Goal: Task Accomplishment & Management: Manage account settings

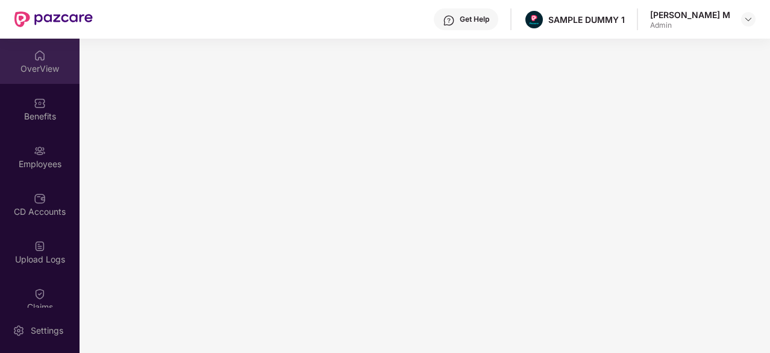
click at [20, 64] on div "OverView" at bounding box center [40, 69] width 80 height 12
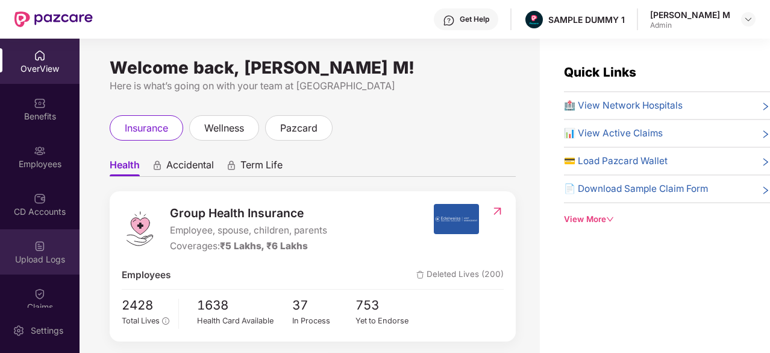
click at [37, 261] on div "Upload Logs" at bounding box center [40, 259] width 80 height 12
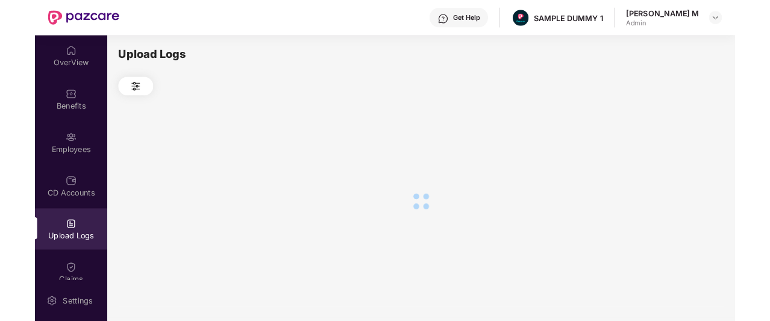
scroll to position [75, 0]
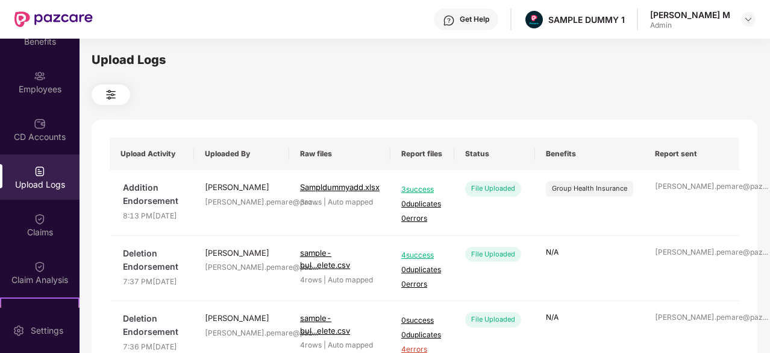
click at [37, 247] on div "OverView Benefits Employees CD Accounts Upload Logs Claims Claim Analysis Stepa…" at bounding box center [40, 173] width 80 height 269
click at [41, 231] on div "Claims" at bounding box center [40, 232] width 80 height 12
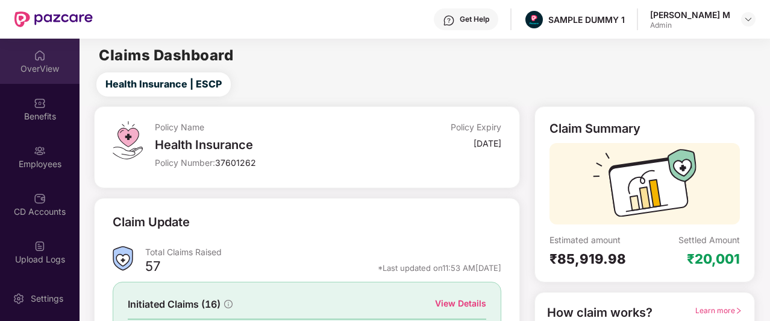
click at [39, 61] on div "OverView" at bounding box center [40, 61] width 80 height 45
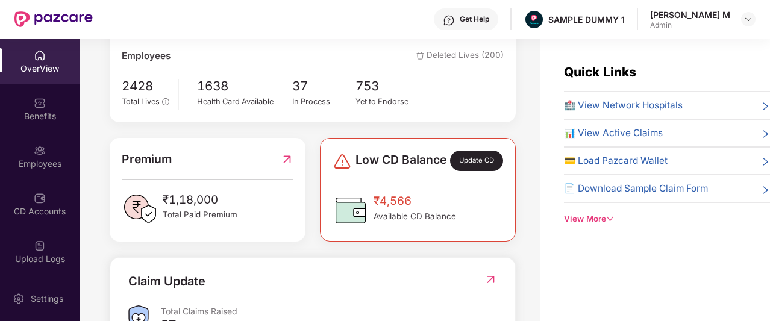
scroll to position [225, 0]
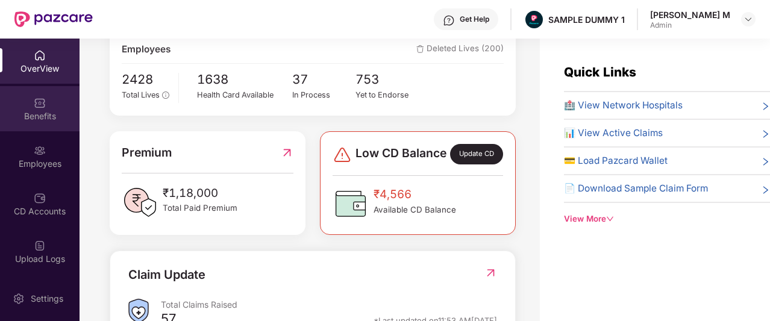
click at [32, 116] on div "Benefits" at bounding box center [40, 116] width 80 height 12
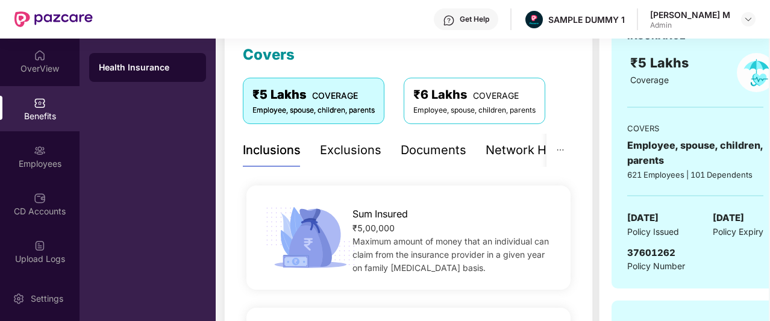
scroll to position [157, 0]
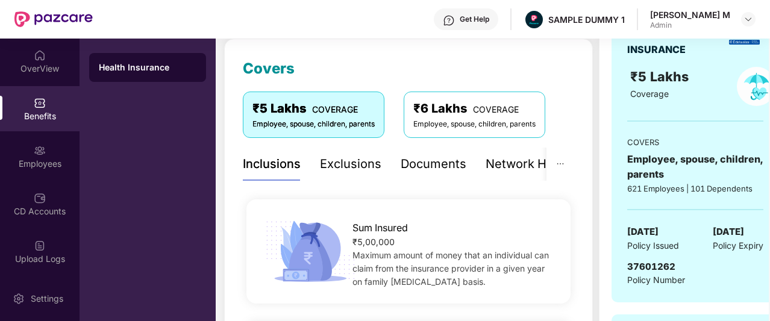
click at [432, 171] on div "Documents" at bounding box center [434, 164] width 66 height 19
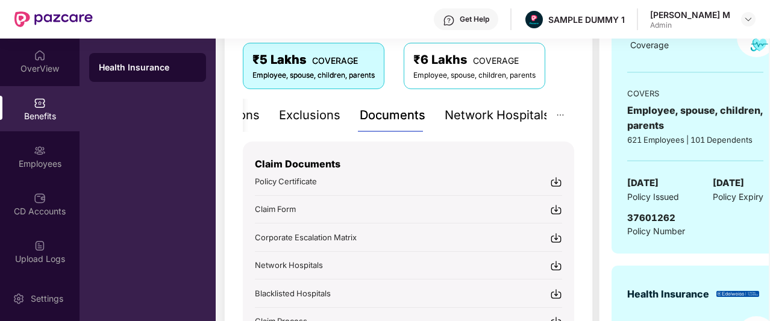
scroll to position [210, 0]
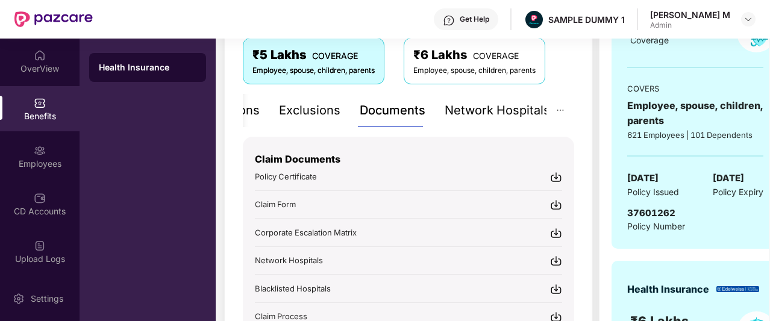
click at [517, 112] on div "Network Hospitals" at bounding box center [497, 110] width 105 height 19
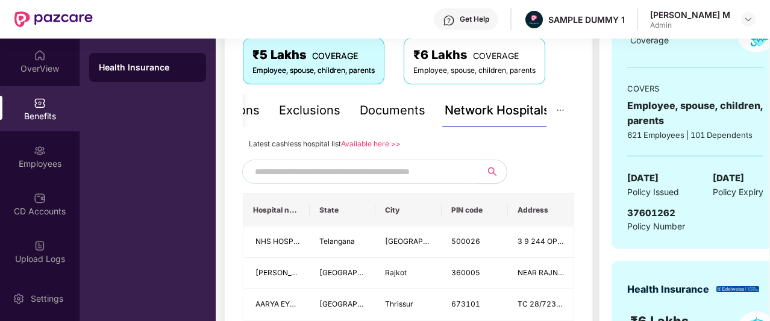
click at [356, 178] on input "text" at bounding box center [358, 172] width 206 height 18
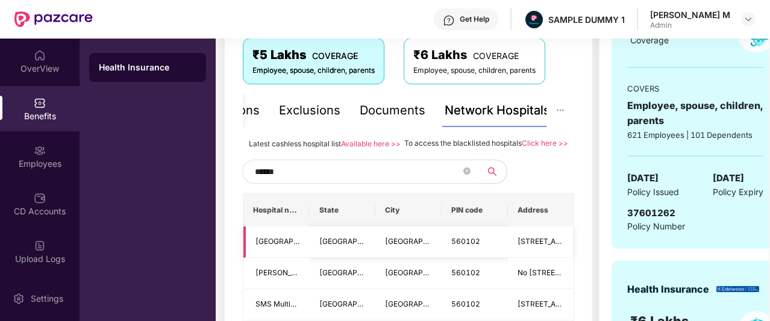
scroll to position [316, 0]
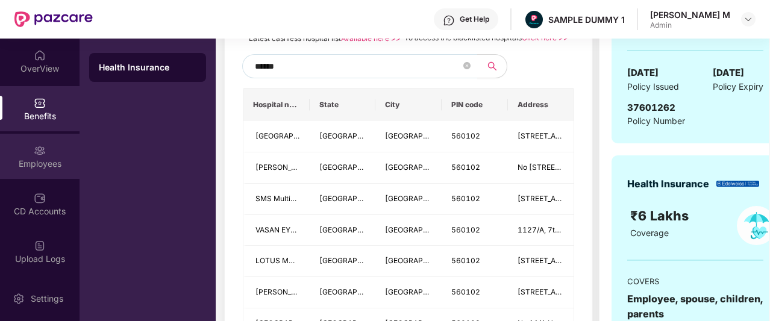
type input "******"
click at [33, 163] on div "Employees" at bounding box center [40, 164] width 80 height 12
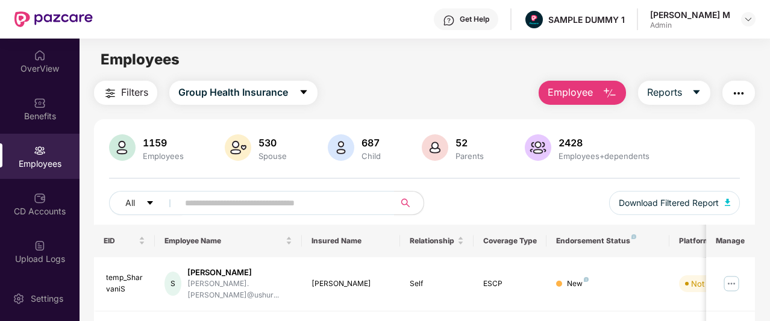
click at [573, 95] on span "Employee" at bounding box center [570, 92] width 45 height 15
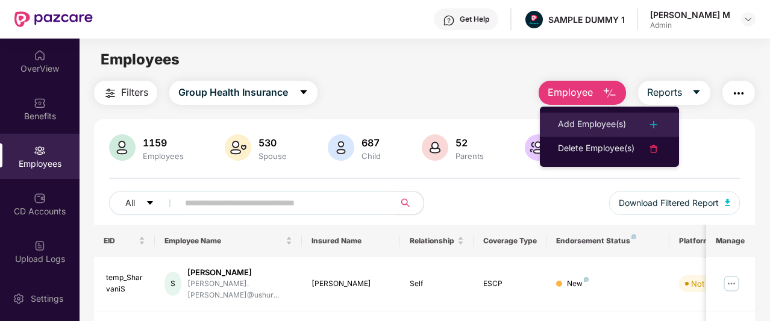
click at [564, 124] on div "Add Employee(s)" at bounding box center [592, 125] width 68 height 14
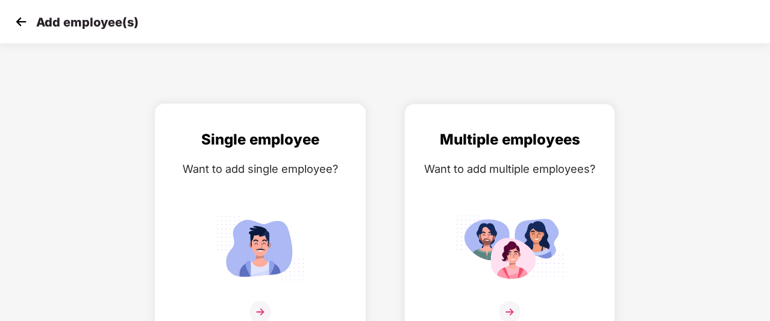
click at [297, 231] on img at bounding box center [260, 247] width 108 height 75
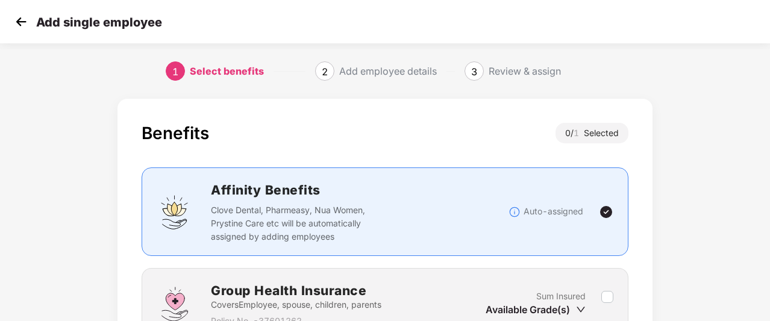
scroll to position [107, 0]
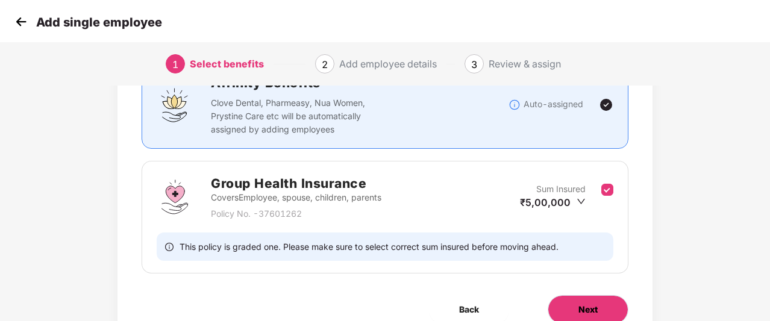
click at [599, 304] on button "Next" at bounding box center [588, 309] width 81 height 29
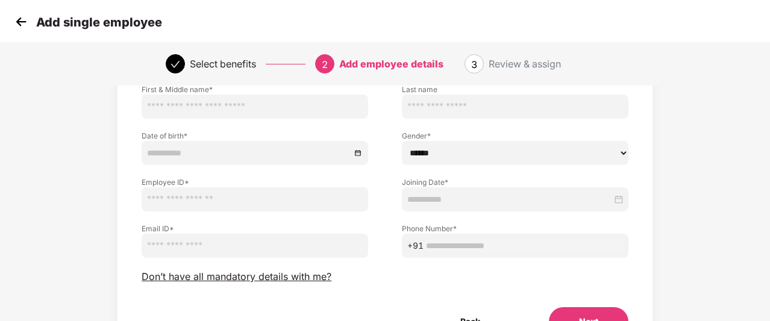
scroll to position [93, 0]
click at [285, 276] on span "Don’t have all mandatory details with me?" at bounding box center [237, 276] width 190 height 13
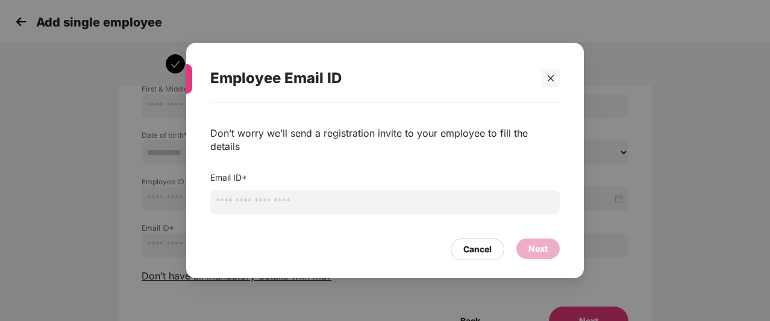
click at [318, 198] on input "email" at bounding box center [385, 202] width 350 height 24
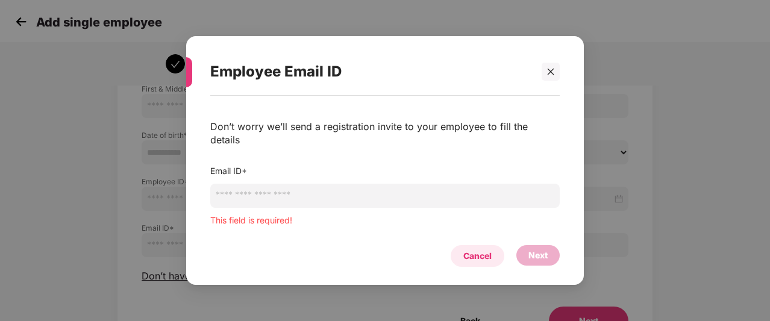
click at [494, 247] on div "Cancel" at bounding box center [478, 256] width 54 height 22
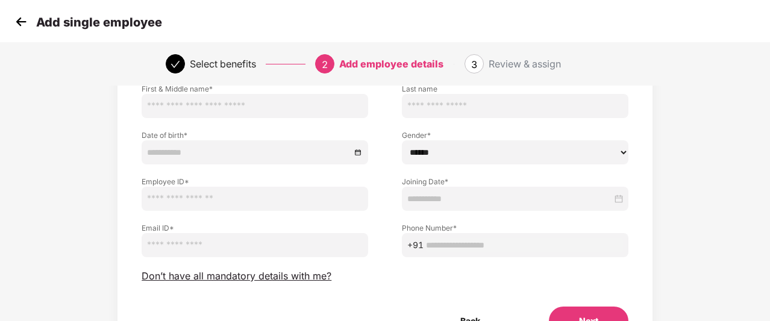
click at [19, 24] on img at bounding box center [21, 22] width 18 height 18
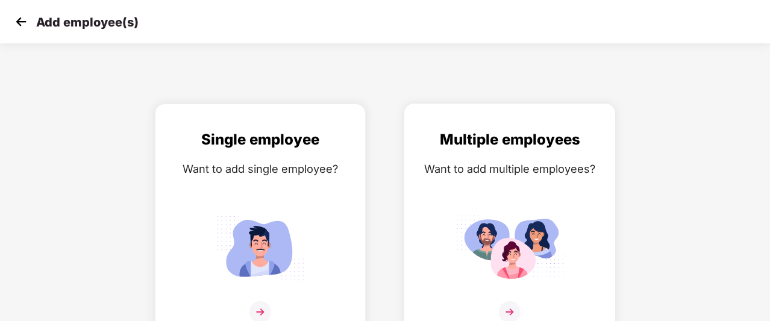
click at [506, 188] on div "Multiple employees Want to add multiple employees?" at bounding box center [510, 233] width 186 height 210
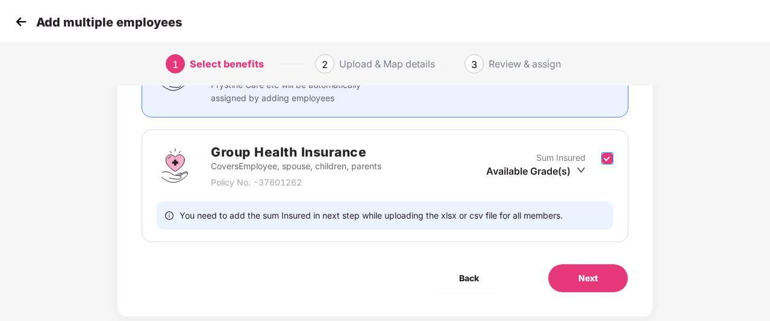
scroll to position [141, 0]
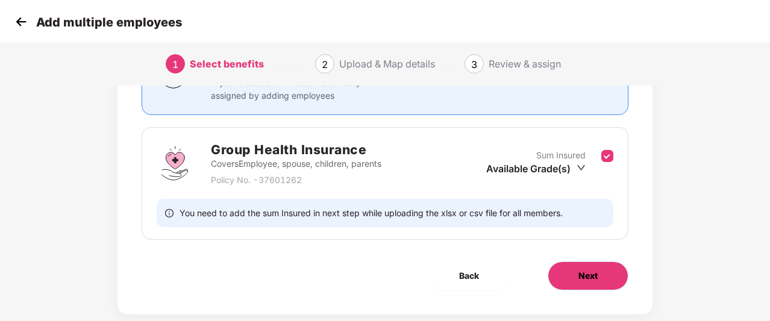
click at [598, 272] on span "Next" at bounding box center [588, 275] width 19 height 13
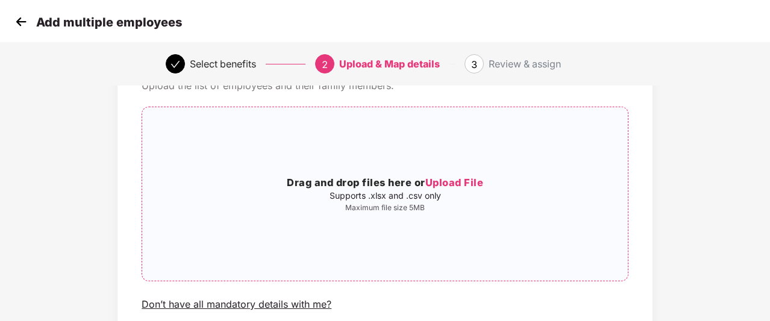
scroll to position [77, 0]
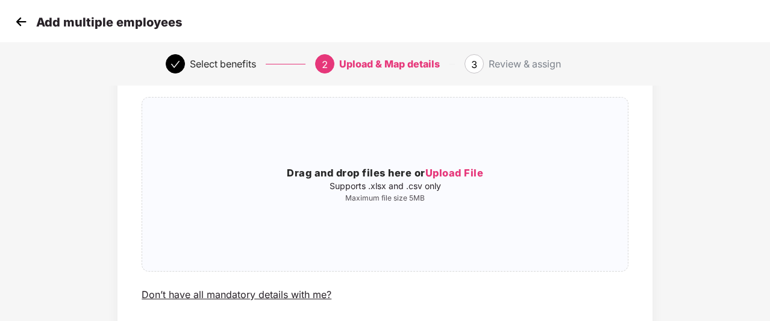
click at [16, 20] on img at bounding box center [21, 22] width 18 height 18
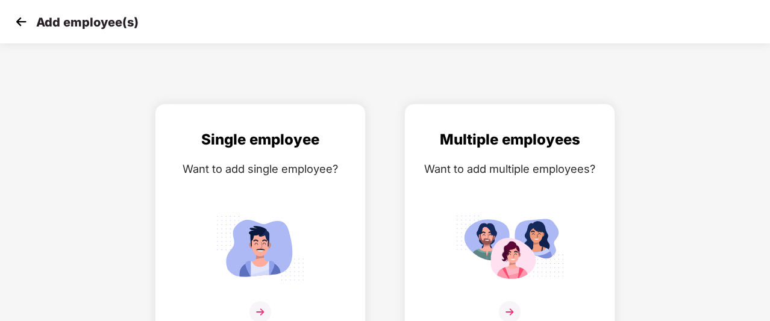
click at [16, 20] on img at bounding box center [21, 22] width 18 height 18
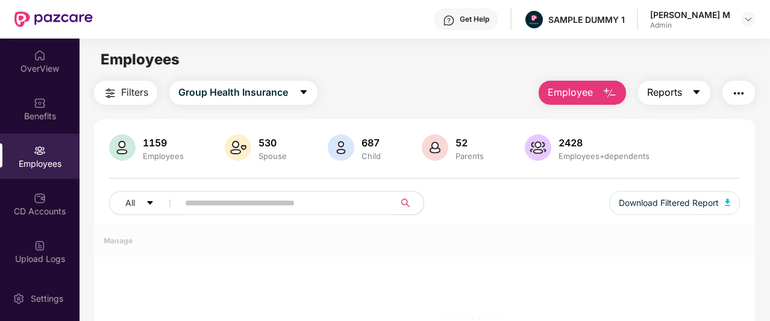
click at [682, 96] on span "Reports" at bounding box center [664, 92] width 35 height 15
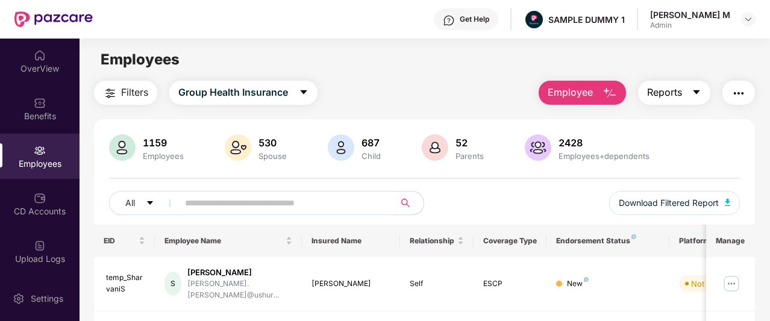
click at [682, 96] on span "Reports" at bounding box center [664, 92] width 35 height 15
click at [667, 95] on span "Reports" at bounding box center [664, 92] width 35 height 15
click at [742, 91] on img "button" at bounding box center [739, 93] width 14 height 14
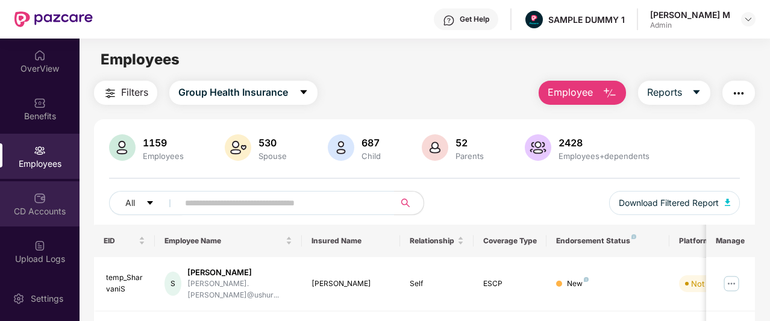
click at [27, 197] on div "CD Accounts" at bounding box center [40, 203] width 80 height 45
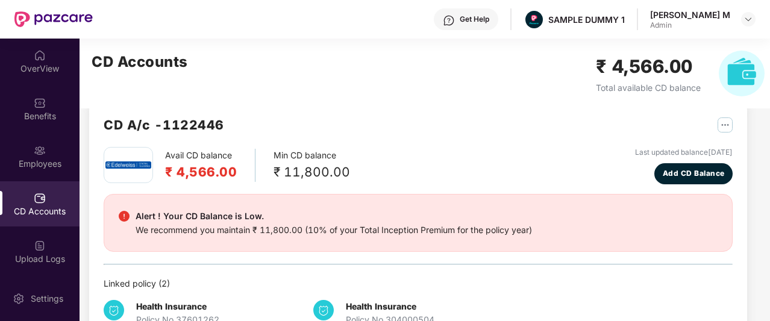
scroll to position [22, 0]
click at [699, 172] on span "Add CD Balance" at bounding box center [694, 174] width 62 height 11
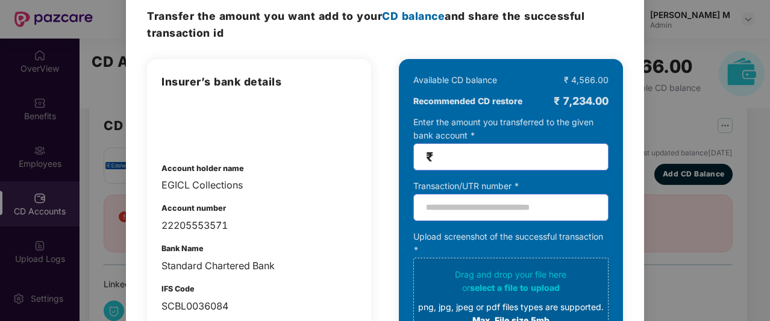
scroll to position [0, 0]
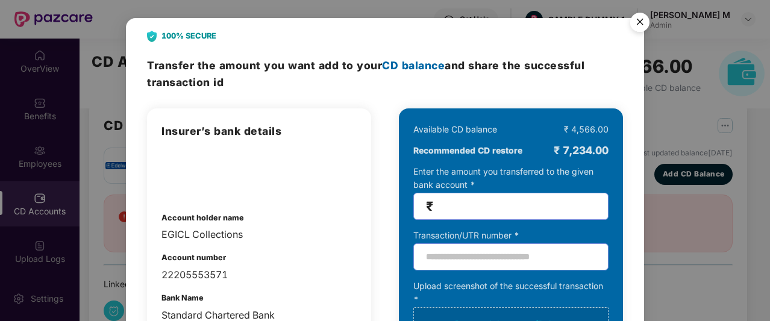
click at [640, 23] on img "Close" at bounding box center [640, 24] width 34 height 34
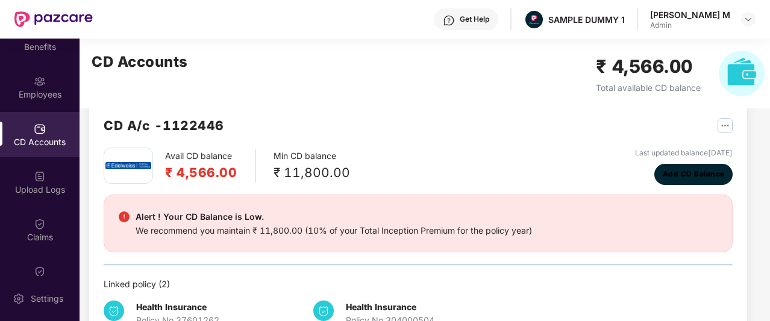
scroll to position [82, 0]
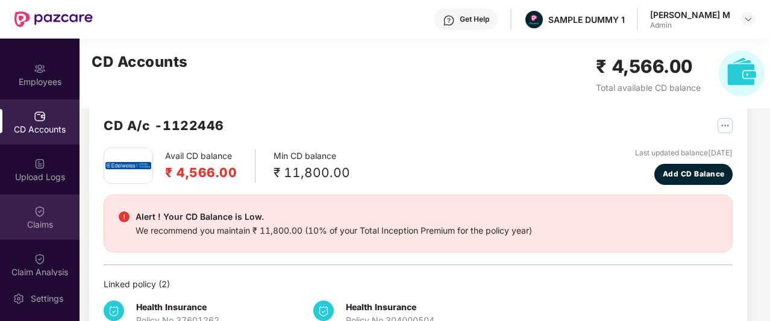
click at [43, 212] on div "Claims" at bounding box center [40, 217] width 80 height 45
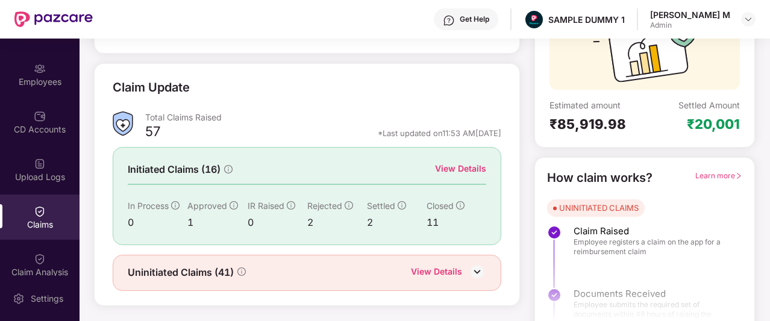
scroll to position [135, 0]
click at [477, 165] on div "View Details" at bounding box center [460, 168] width 51 height 13
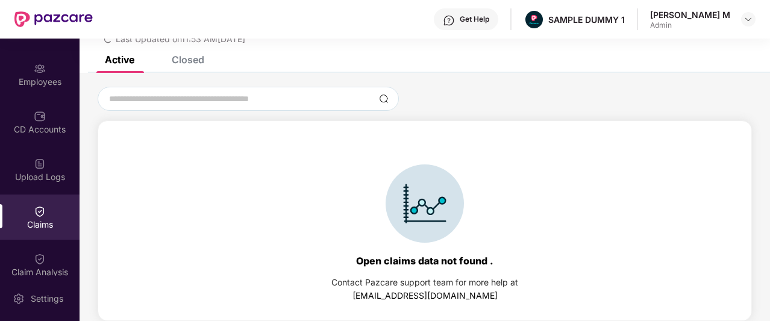
scroll to position [52, 0]
click at [177, 67] on div "Closed" at bounding box center [179, 59] width 51 height 27
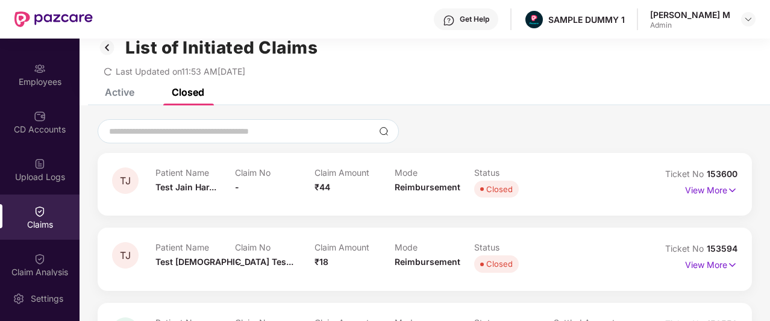
scroll to position [0, 0]
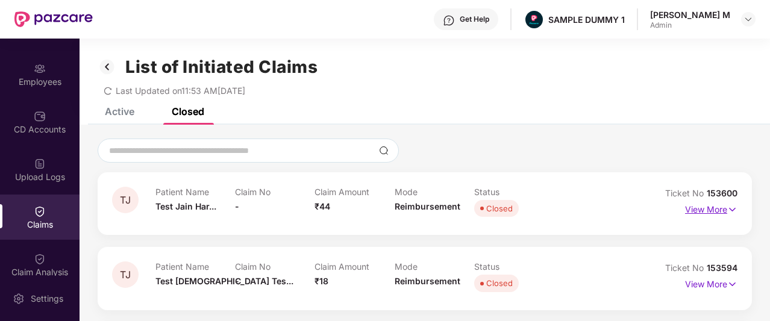
click at [700, 209] on p "View More" at bounding box center [711, 208] width 52 height 16
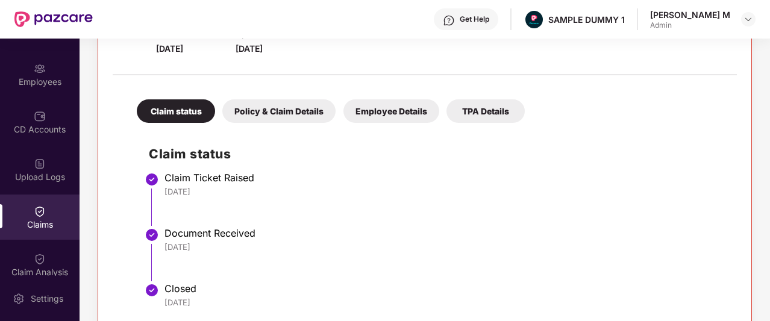
scroll to position [209, 0]
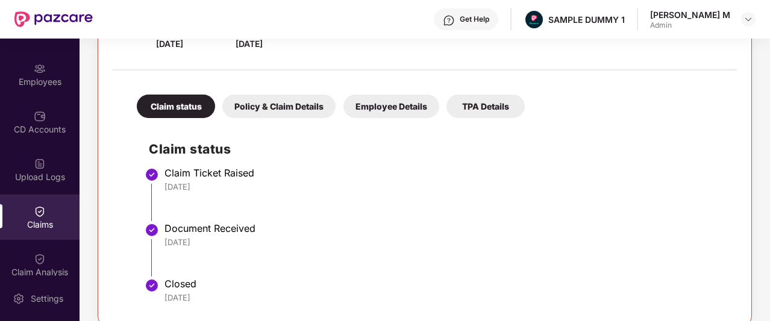
click at [296, 112] on div "Policy & Claim Details" at bounding box center [278, 107] width 113 height 24
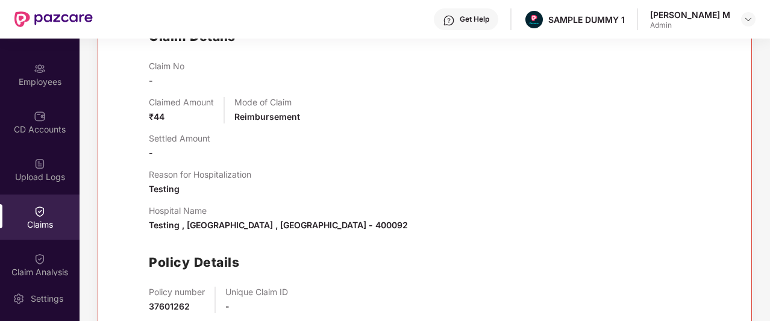
scroll to position [322, 0]
click at [34, 257] on img at bounding box center [40, 259] width 12 height 12
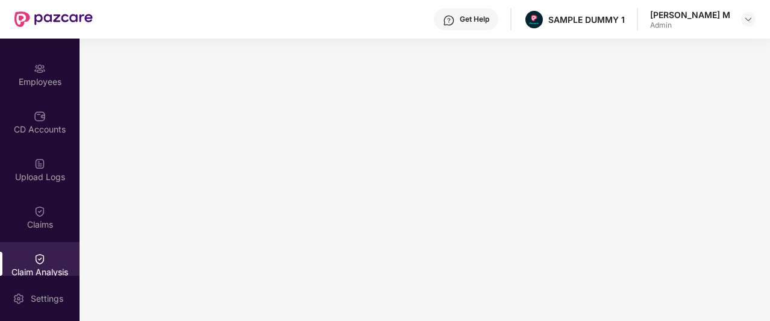
click at [489, 19] on div "Get Help" at bounding box center [475, 19] width 30 height 10
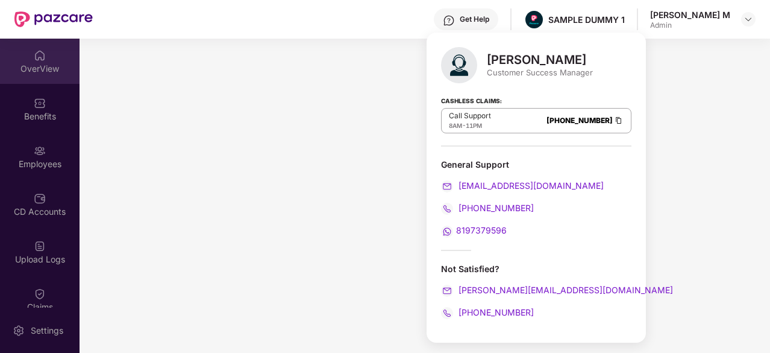
click at [43, 61] on div "OverView" at bounding box center [40, 61] width 80 height 45
